Goal: Task Accomplishment & Management: Complete application form

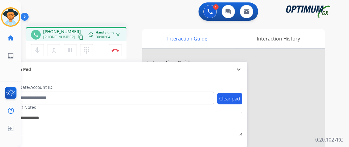
click at [78, 36] on mat-icon "content_copy" at bounding box center [80, 36] width 5 height 5
click at [37, 50] on mat-icon "mic" at bounding box center [37, 49] width 7 height 7
click at [40, 50] on mat-icon "mic_off" at bounding box center [37, 49] width 7 height 7
click at [40, 51] on mat-icon "mic" at bounding box center [37, 49] width 7 height 7
click at [40, 51] on mat-icon "mic_off" at bounding box center [37, 49] width 7 height 7
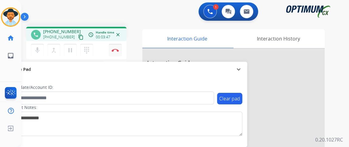
click at [117, 51] on img at bounding box center [114, 50] width 7 height 3
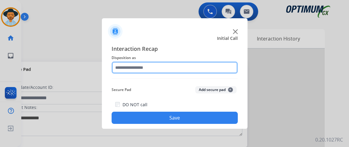
click at [149, 70] on input "text" at bounding box center [174, 67] width 126 height 12
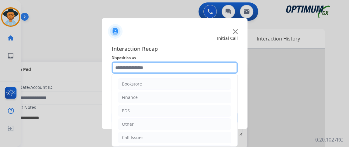
scroll to position [40, 0]
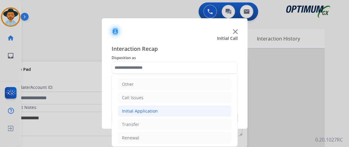
click at [210, 111] on li "Initial Application" at bounding box center [174, 111] width 113 height 12
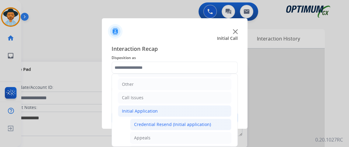
click at [210, 118] on li "Credential Resend (Initial application)" at bounding box center [180, 124] width 101 height 12
type input "**********"
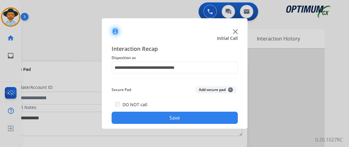
click at [210, 120] on button "Save" at bounding box center [174, 117] width 126 height 12
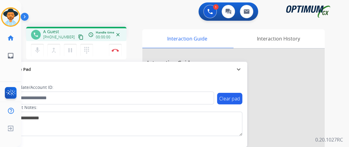
click at [78, 36] on mat-icon "content_copy" at bounding box center [80, 36] width 5 height 5
click at [40, 48] on mat-icon "mic" at bounding box center [37, 49] width 7 height 7
click at [40, 48] on mat-icon "mic_off" at bounding box center [37, 49] width 7 height 7
click at [40, 49] on mat-icon "mic" at bounding box center [37, 49] width 7 height 7
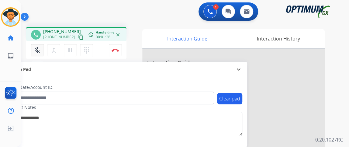
click at [40, 49] on mat-icon "mic_off" at bounding box center [37, 49] width 7 height 7
click at [40, 49] on mat-icon "mic" at bounding box center [37, 49] width 7 height 7
click at [40, 49] on mat-icon "mic_off" at bounding box center [37, 49] width 7 height 7
click at [38, 50] on mat-icon "mic" at bounding box center [37, 49] width 7 height 7
click at [38, 50] on mat-icon "mic_off" at bounding box center [37, 49] width 7 height 7
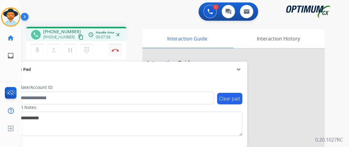
click at [118, 50] on img at bounding box center [114, 50] width 7 height 3
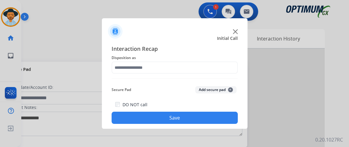
click at [173, 53] on span "Interaction Recap" at bounding box center [174, 49] width 126 height 10
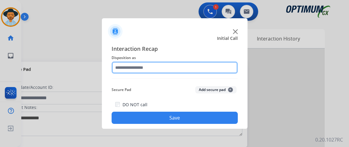
click at [174, 61] on input "text" at bounding box center [174, 67] width 126 height 12
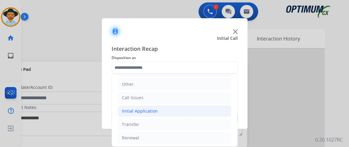
click at [206, 108] on li "Initial Application" at bounding box center [174, 111] width 113 height 12
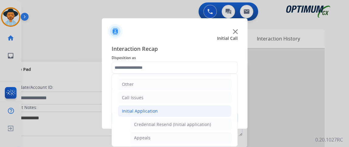
click at [215, 110] on li "Initial Application" at bounding box center [174, 111] width 113 height 12
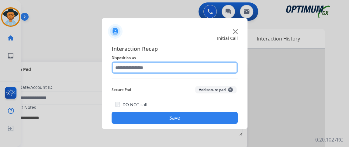
click at [186, 67] on input "text" at bounding box center [174, 67] width 126 height 12
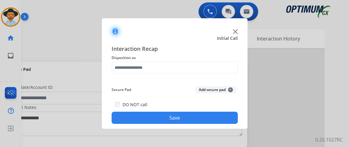
click at [236, 83] on div "Interaction Recap Disposition as Secure Pad Add secure pad + DO NOT call Save" at bounding box center [174, 83] width 126 height 79
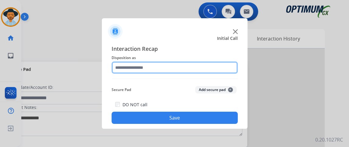
click at [224, 66] on input "text" at bounding box center [174, 67] width 126 height 12
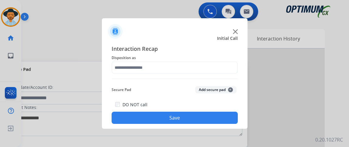
click at [238, 78] on div "Interaction Recap Disposition as Secure Pad Add secure pad + DO NOT call Save" at bounding box center [175, 83] width 146 height 89
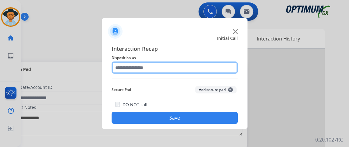
click at [213, 64] on input "text" at bounding box center [174, 67] width 126 height 12
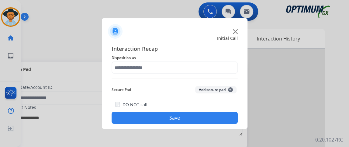
click at [179, 42] on div "Interaction Recap Disposition as Secure Pad Add secure pad + DO NOT call Save" at bounding box center [175, 83] width 146 height 89
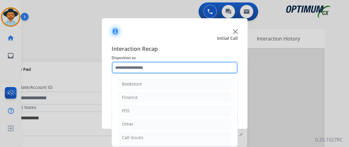
click at [175, 69] on input "text" at bounding box center [174, 67] width 126 height 12
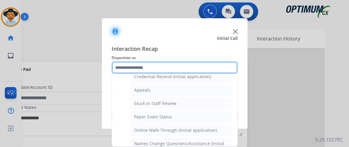
scroll to position [128, 0]
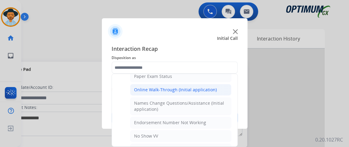
click at [221, 87] on li "Online Walk-Through (Initial application)" at bounding box center [180, 90] width 101 height 12
type input "**********"
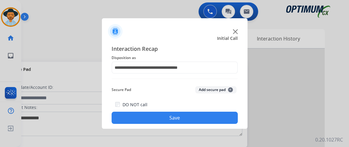
click at [214, 116] on button "Save" at bounding box center [174, 117] width 126 height 12
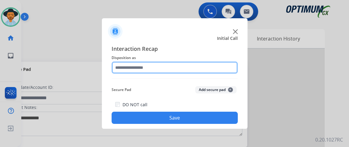
click at [204, 69] on input "text" at bounding box center [174, 67] width 126 height 12
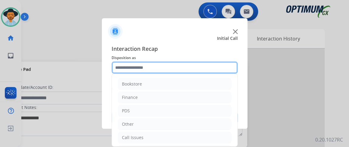
scroll to position [40, 0]
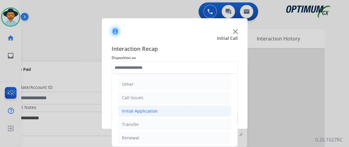
click at [206, 107] on li "Initial Application" at bounding box center [174, 111] width 113 height 12
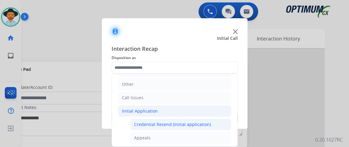
click at [201, 126] on li "Credential Resend (Initial application)" at bounding box center [180, 124] width 101 height 12
type input "**********"
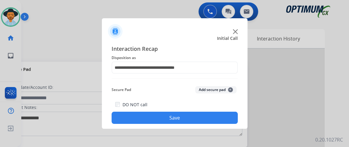
click at [199, 119] on button "Save" at bounding box center [174, 117] width 126 height 12
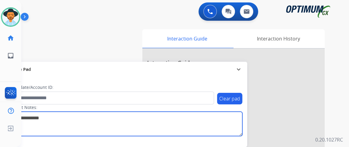
click at [218, 118] on textarea at bounding box center [125, 123] width 235 height 24
